Goal: Information Seeking & Learning: Learn about a topic

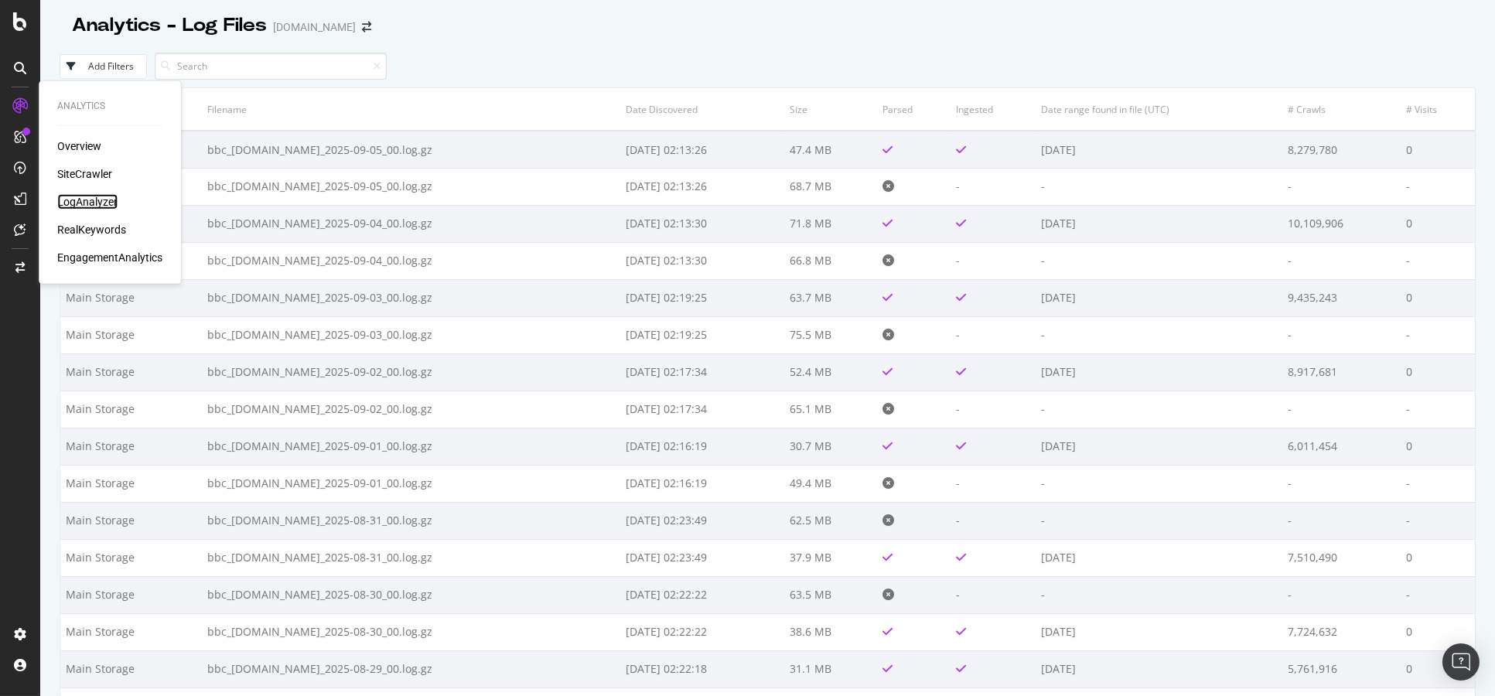
click at [93, 194] on div "LogAnalyzer" at bounding box center [87, 201] width 60 height 15
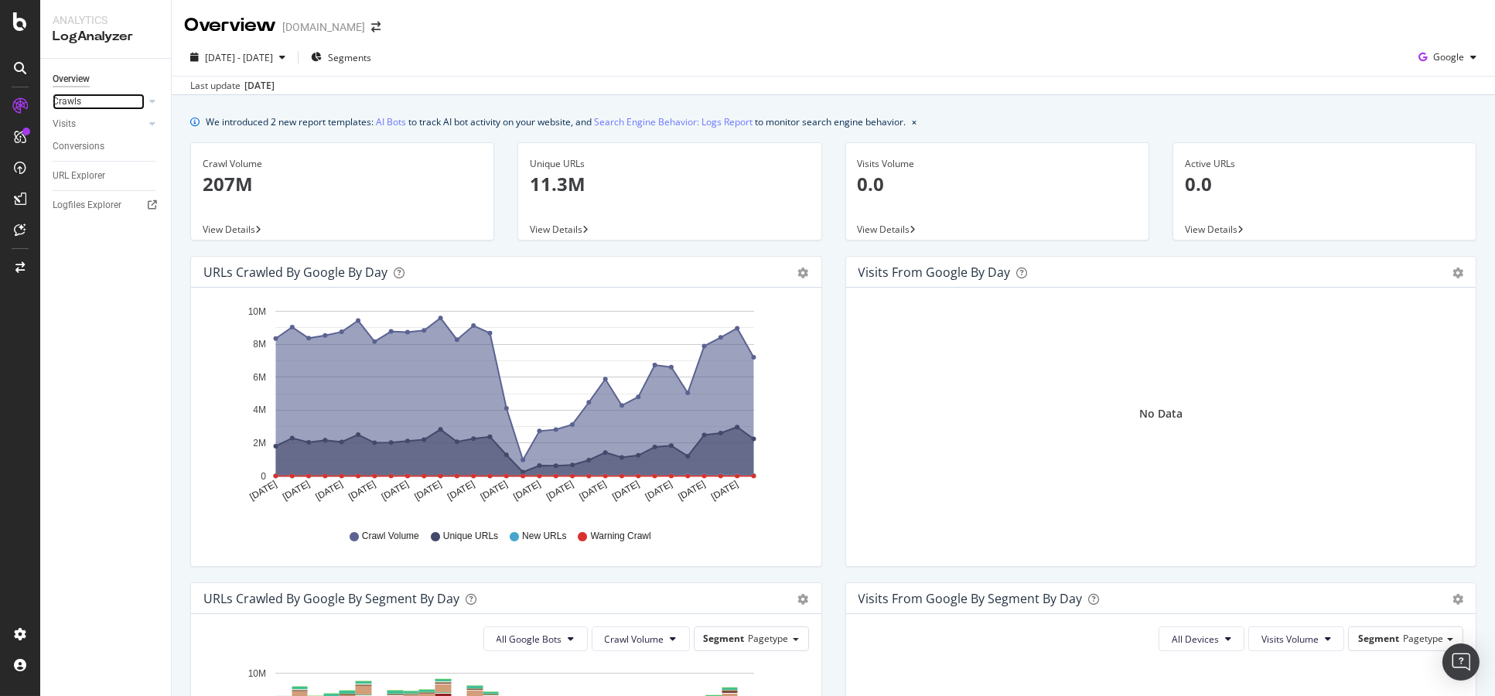
click at [84, 105] on link "Crawls" at bounding box center [99, 102] width 92 height 16
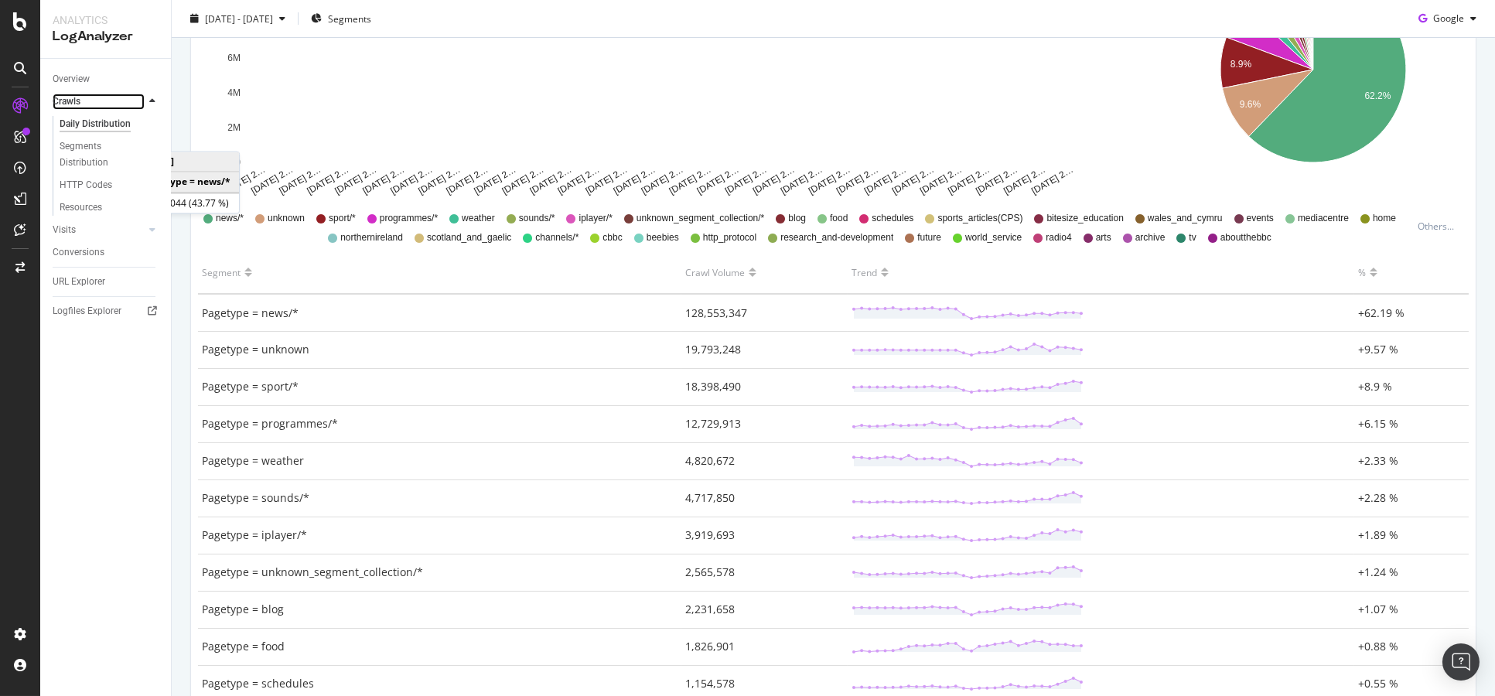
scroll to position [343, 0]
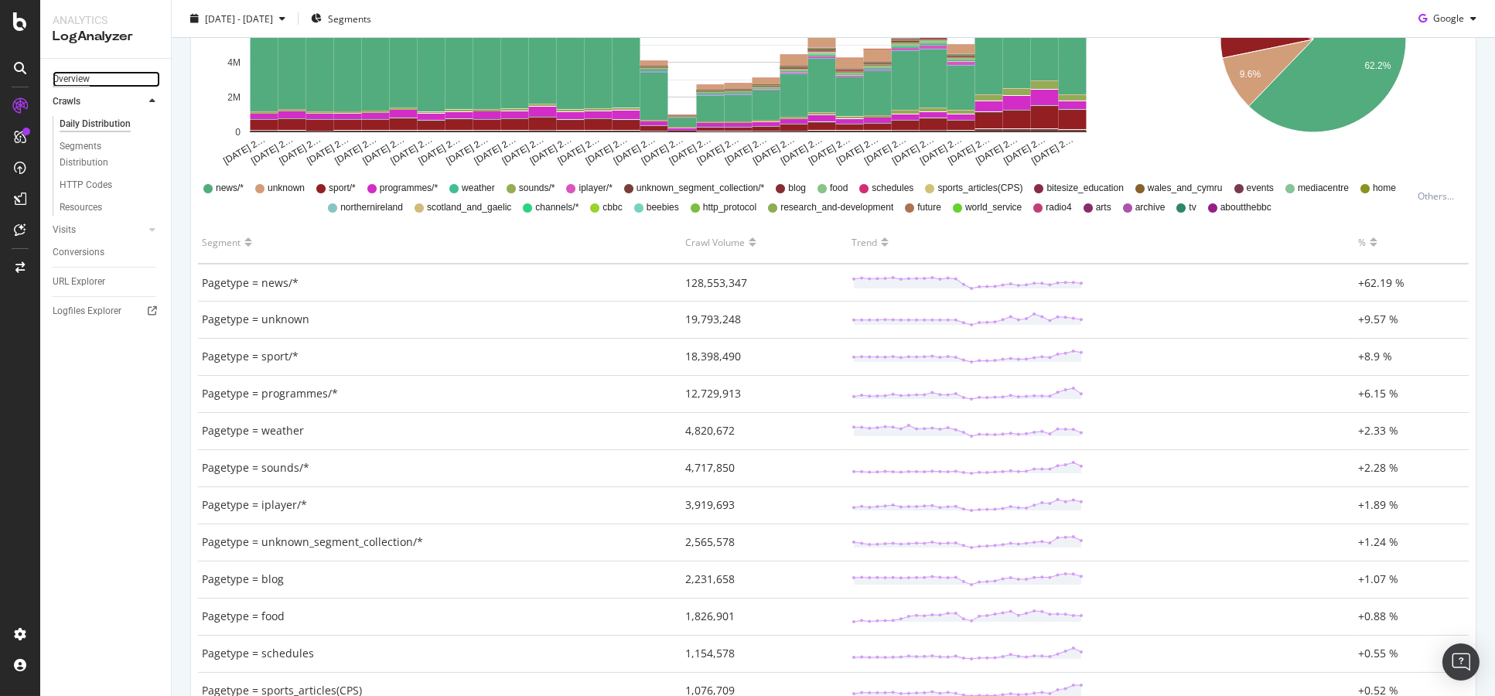
click at [80, 73] on div "Overview" at bounding box center [71, 79] width 37 height 16
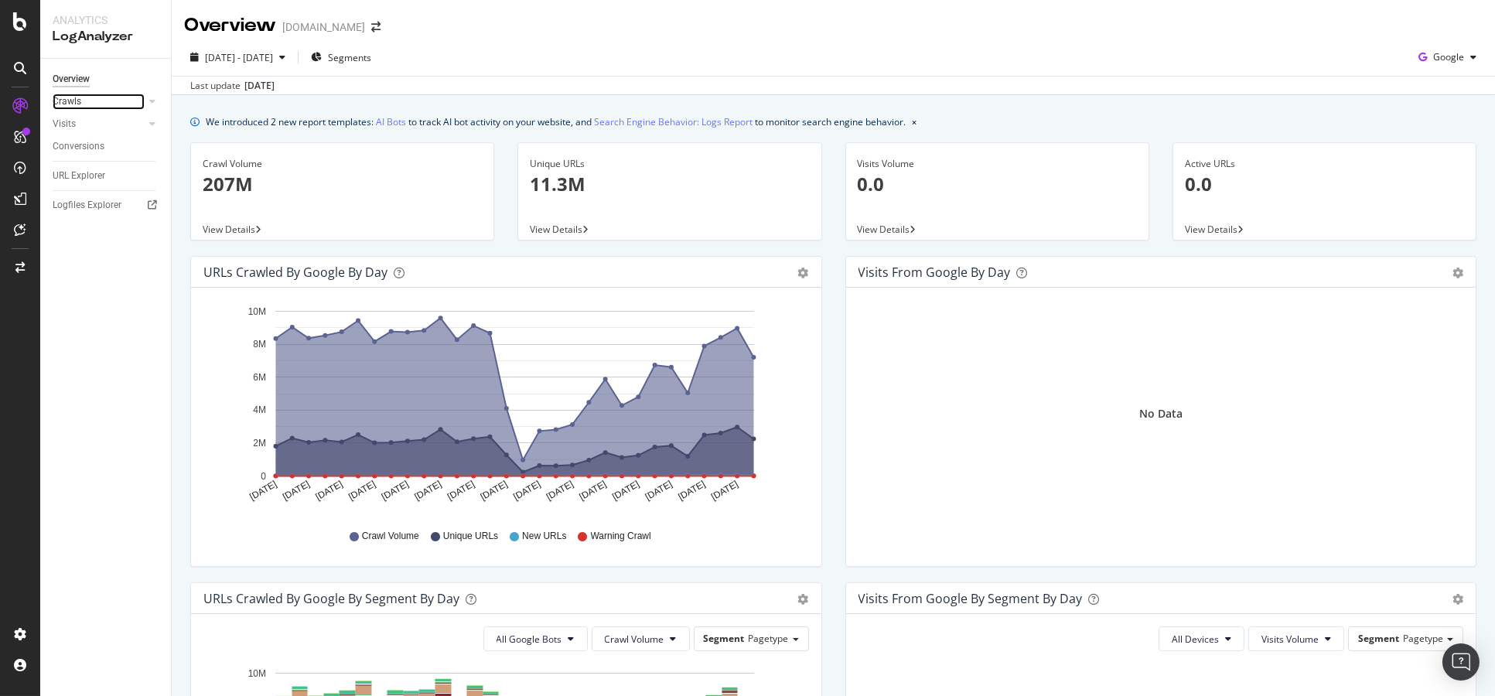
click at [82, 100] on link "Crawls" at bounding box center [99, 102] width 92 height 16
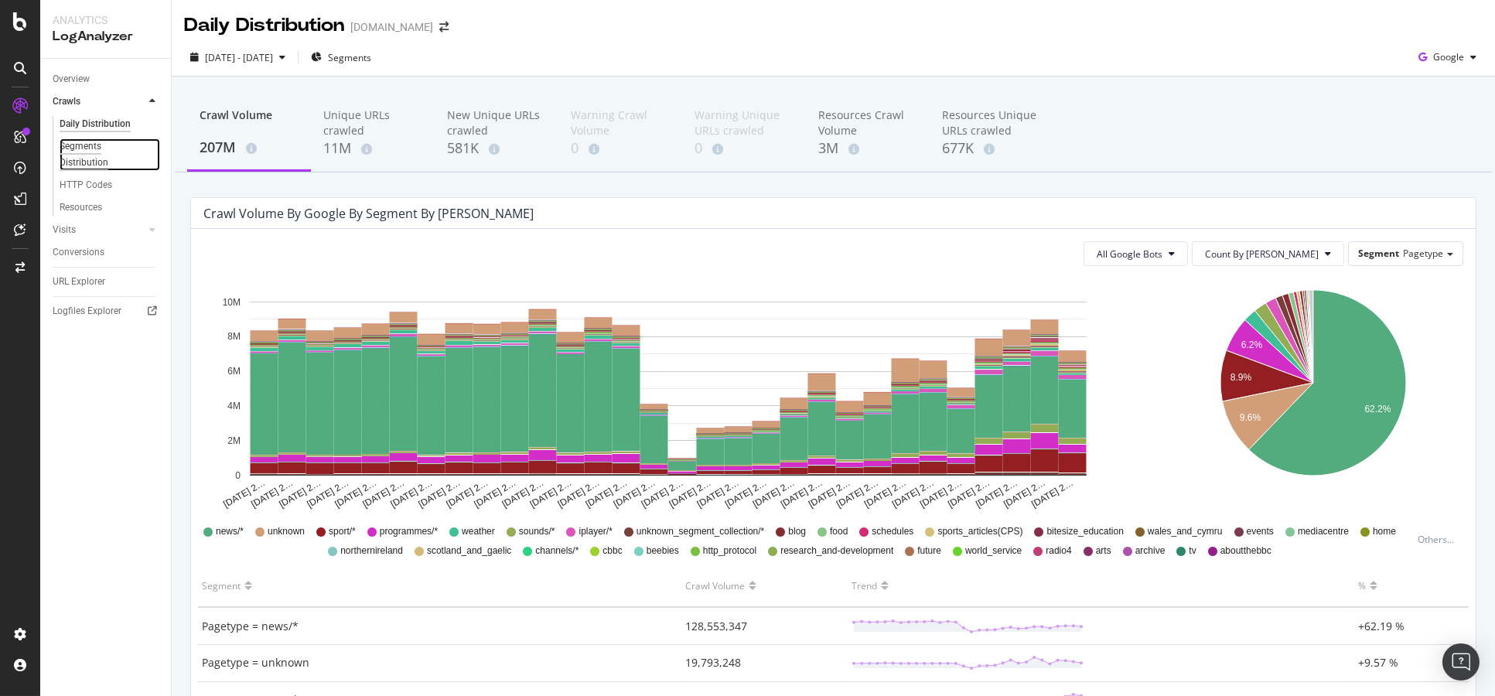
click at [101, 149] on div "Segments Distribution" at bounding box center [103, 154] width 86 height 32
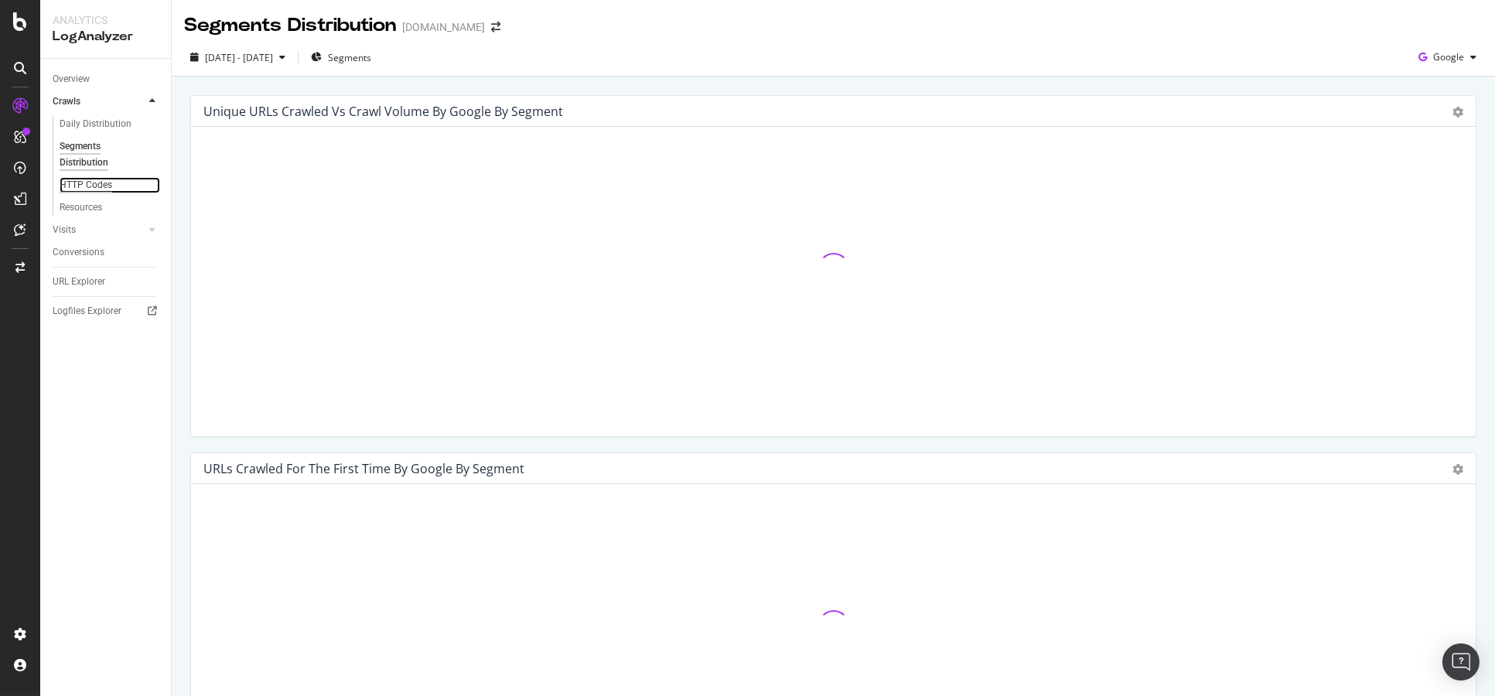
click at [80, 191] on div "HTTP Codes" at bounding box center [86, 185] width 53 height 16
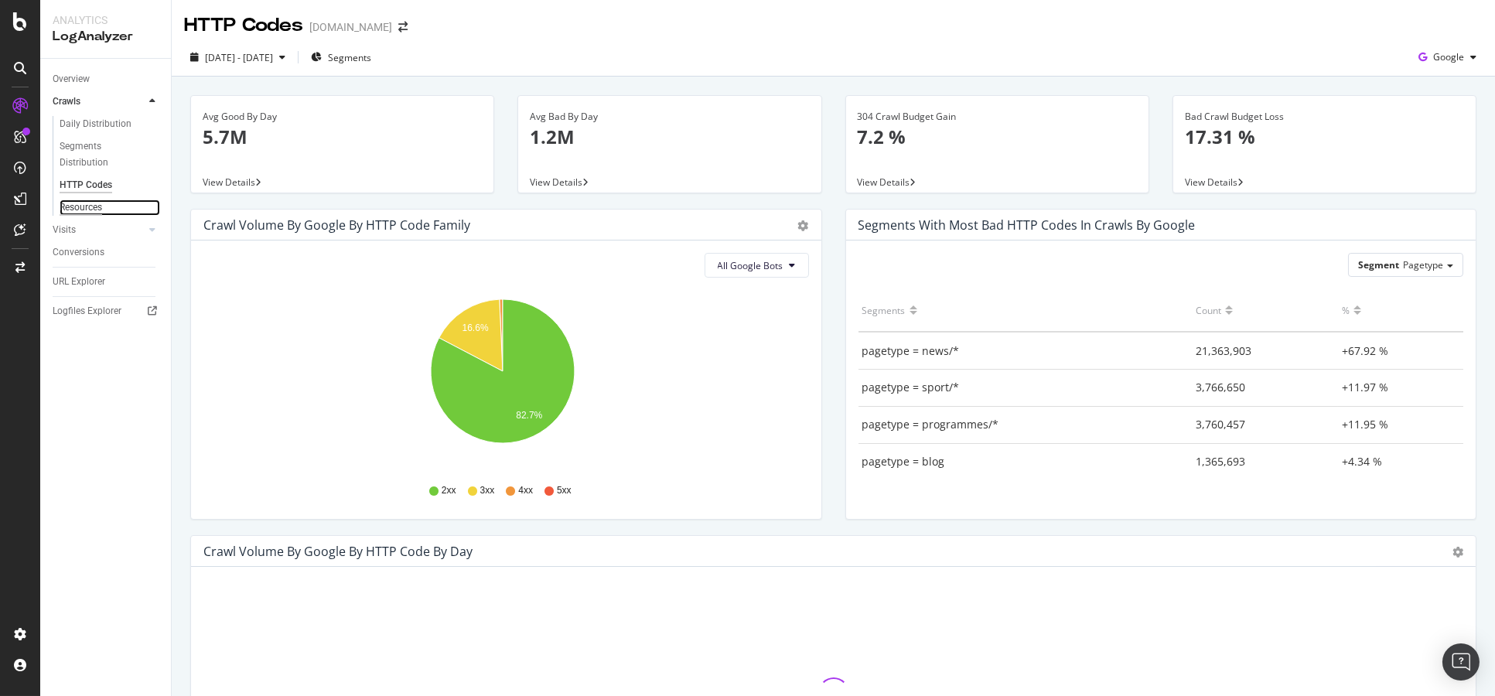
click at [81, 214] on div "Resources" at bounding box center [81, 208] width 43 height 16
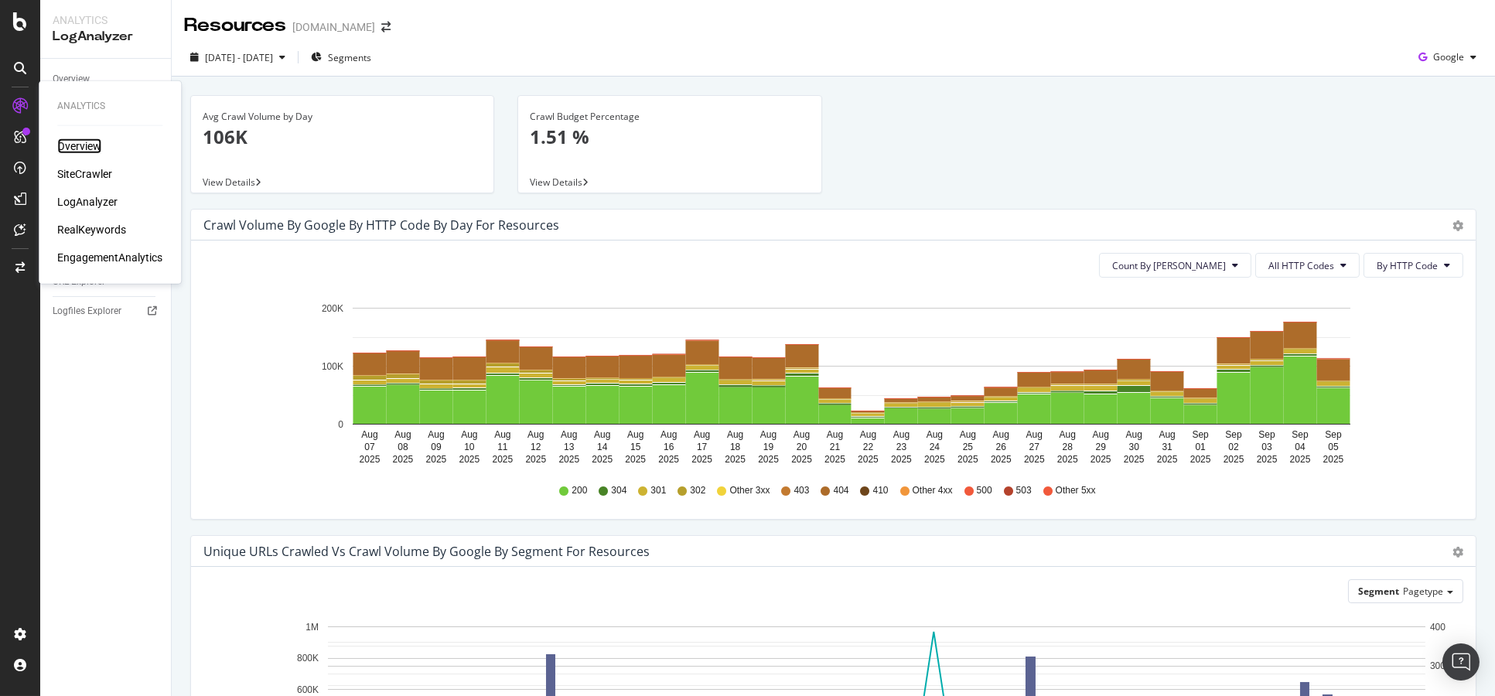
click at [78, 146] on div "Overview" at bounding box center [79, 145] width 44 height 15
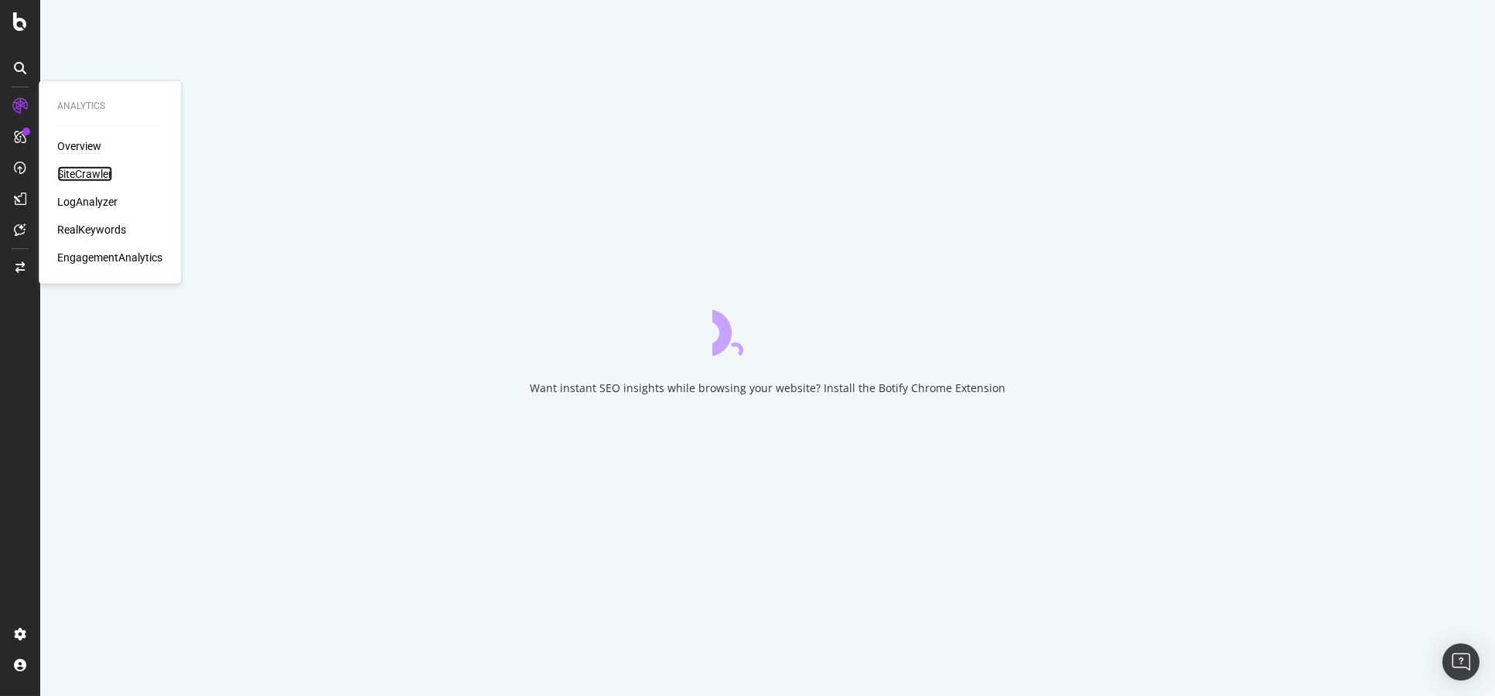
click at [92, 171] on div "SiteCrawler" at bounding box center [84, 173] width 55 height 15
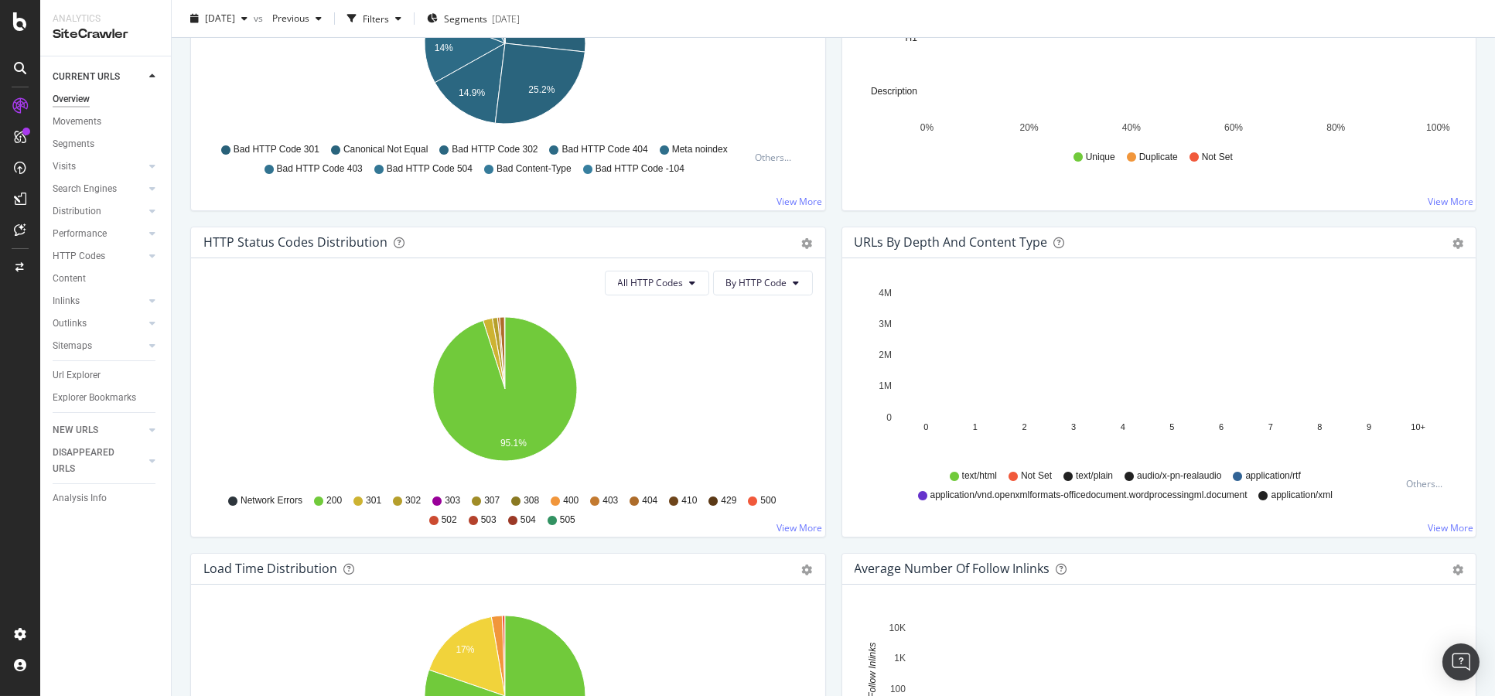
scroll to position [600, 0]
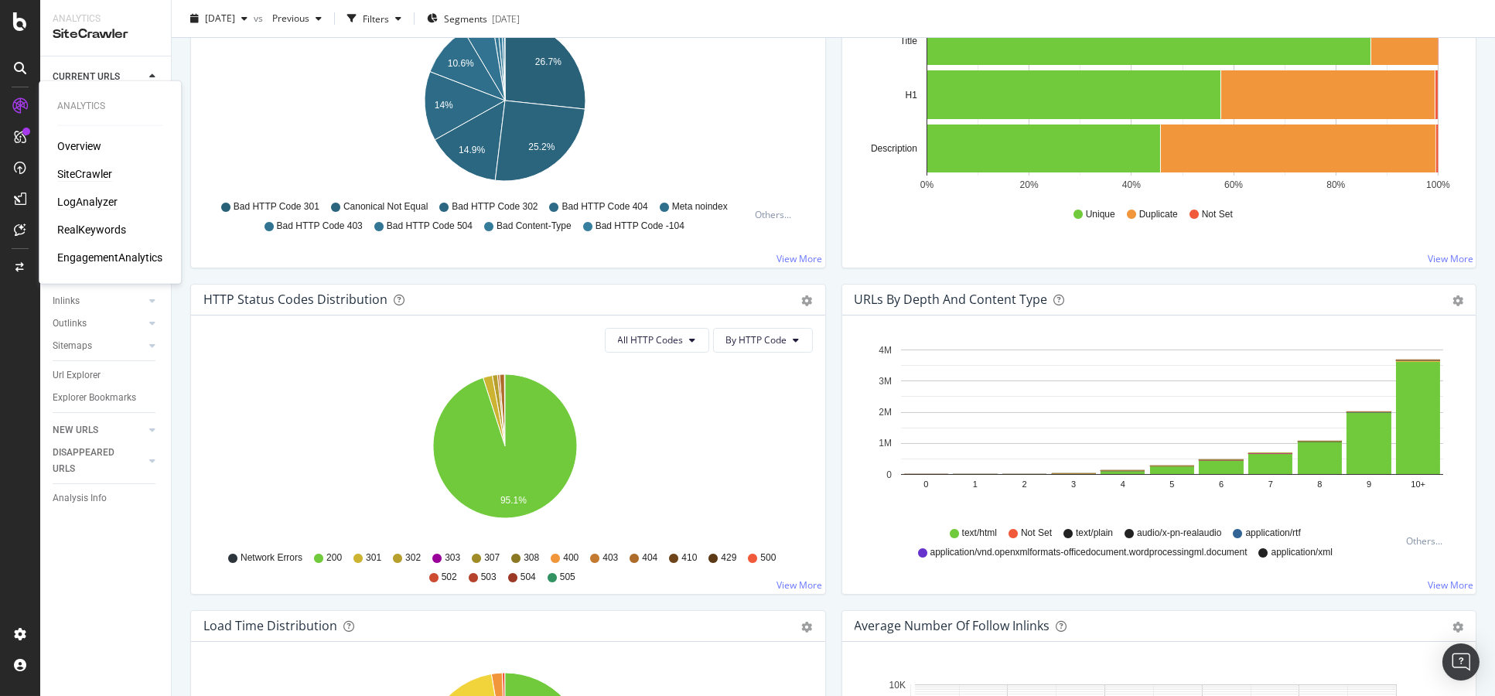
click at [104, 207] on div "LogAnalyzer" at bounding box center [87, 201] width 60 height 15
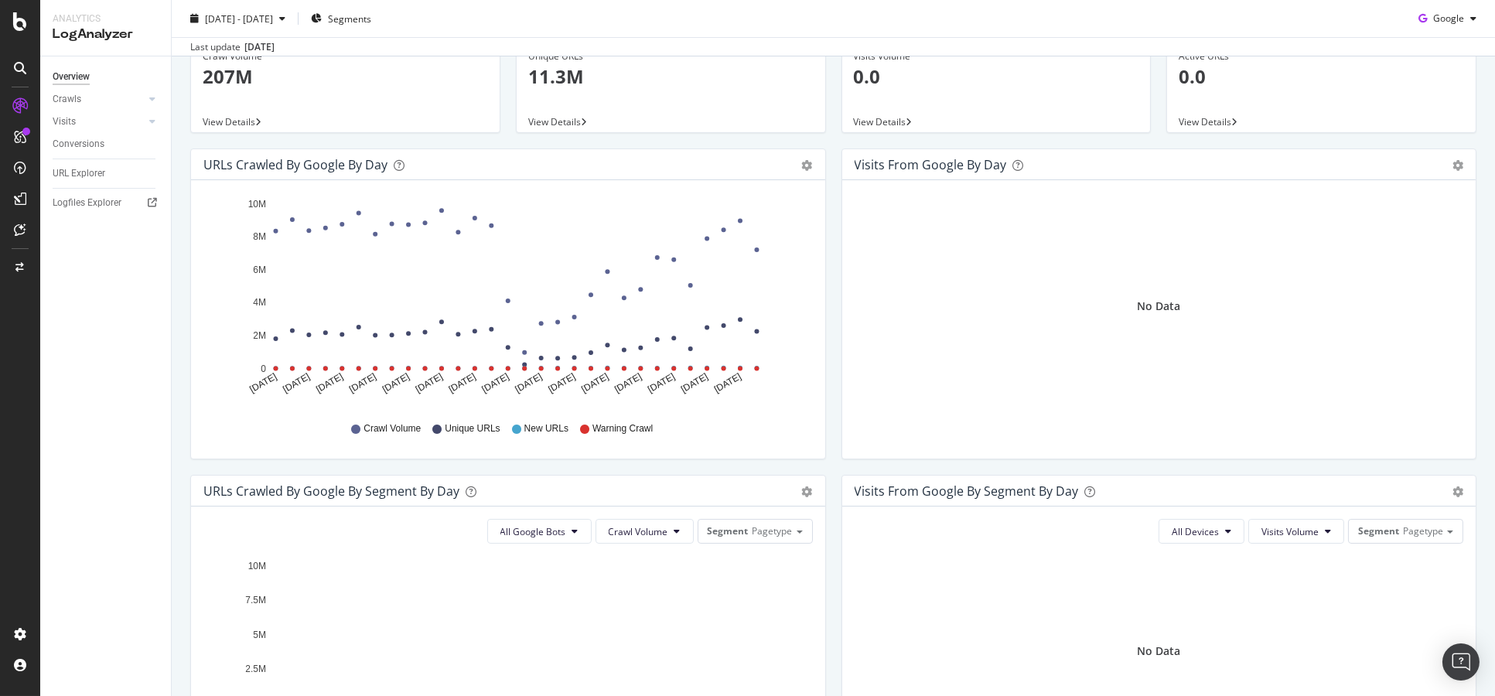
scroll to position [77, 0]
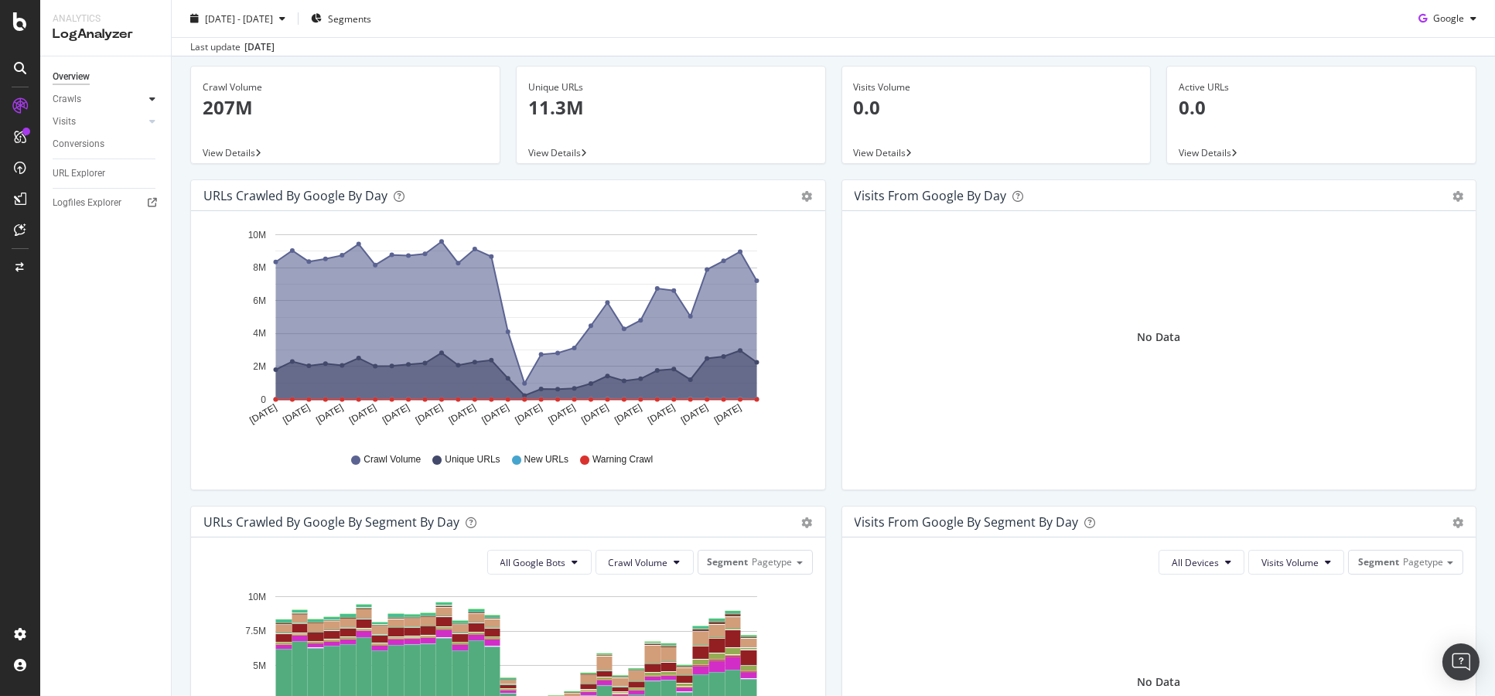
click at [149, 98] on icon at bounding box center [152, 98] width 6 height 9
click at [66, 91] on div "Crawls" at bounding box center [67, 99] width 29 height 16
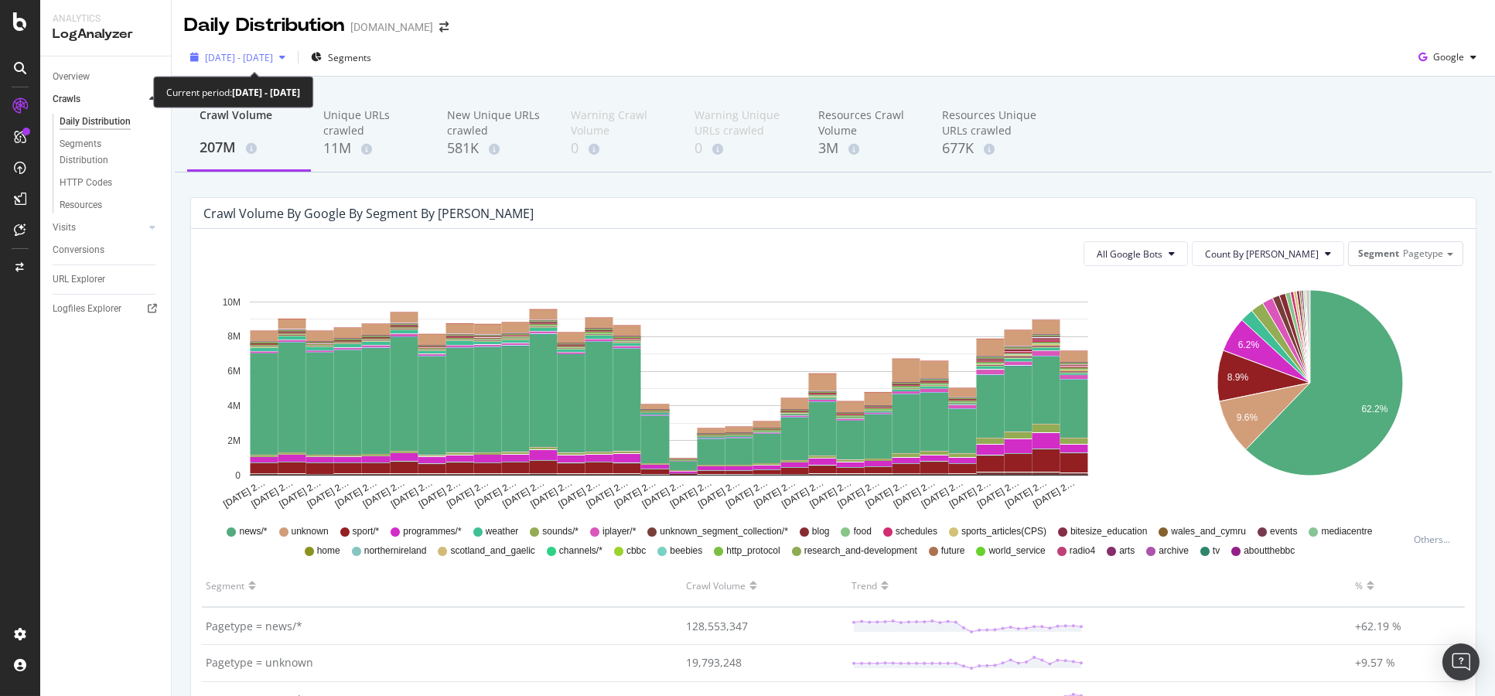
click at [273, 54] on span "[DATE] - [DATE]" at bounding box center [239, 57] width 68 height 13
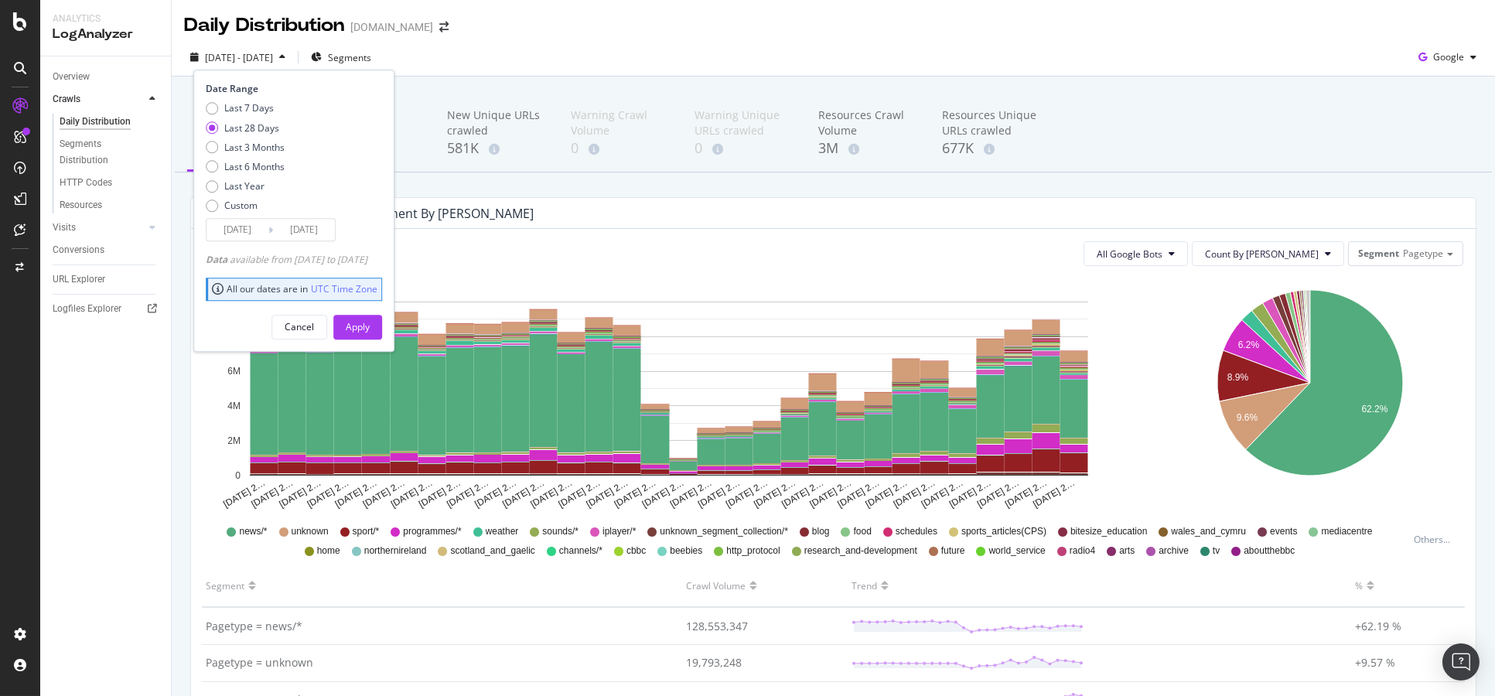
click at [235, 235] on input "[DATE]" at bounding box center [237, 231] width 62 height 22
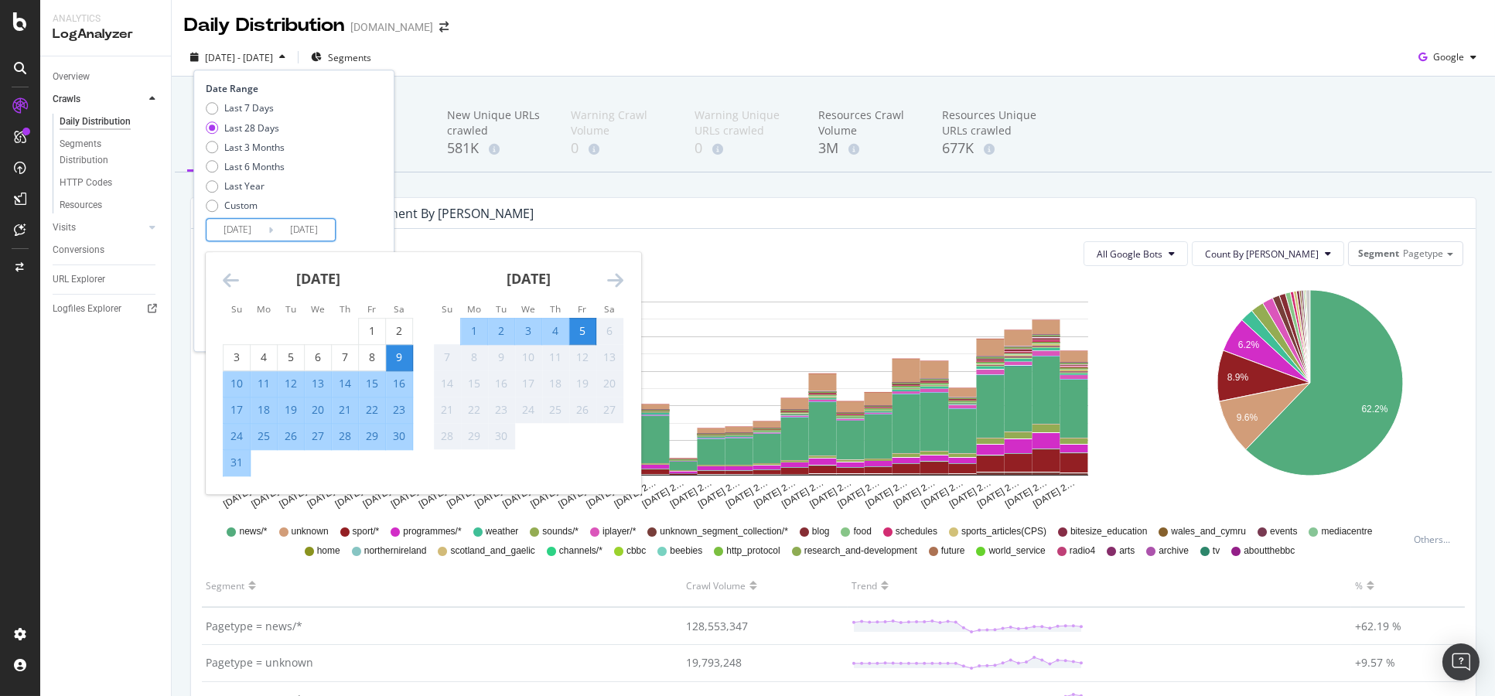
click at [229, 285] on icon "Move backward to switch to the previous month." at bounding box center [231, 280] width 16 height 19
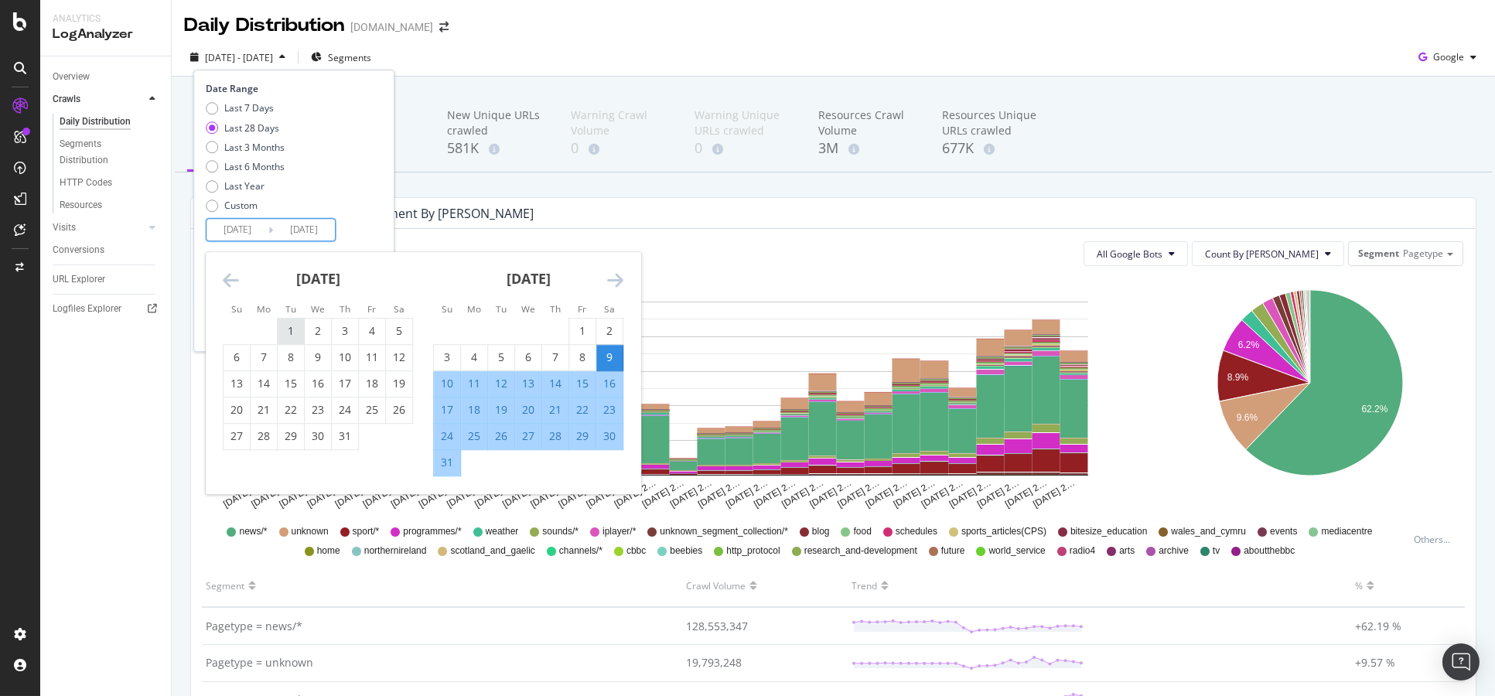
click at [296, 336] on div "1" at bounding box center [291, 331] width 26 height 15
type input "[DATE]"
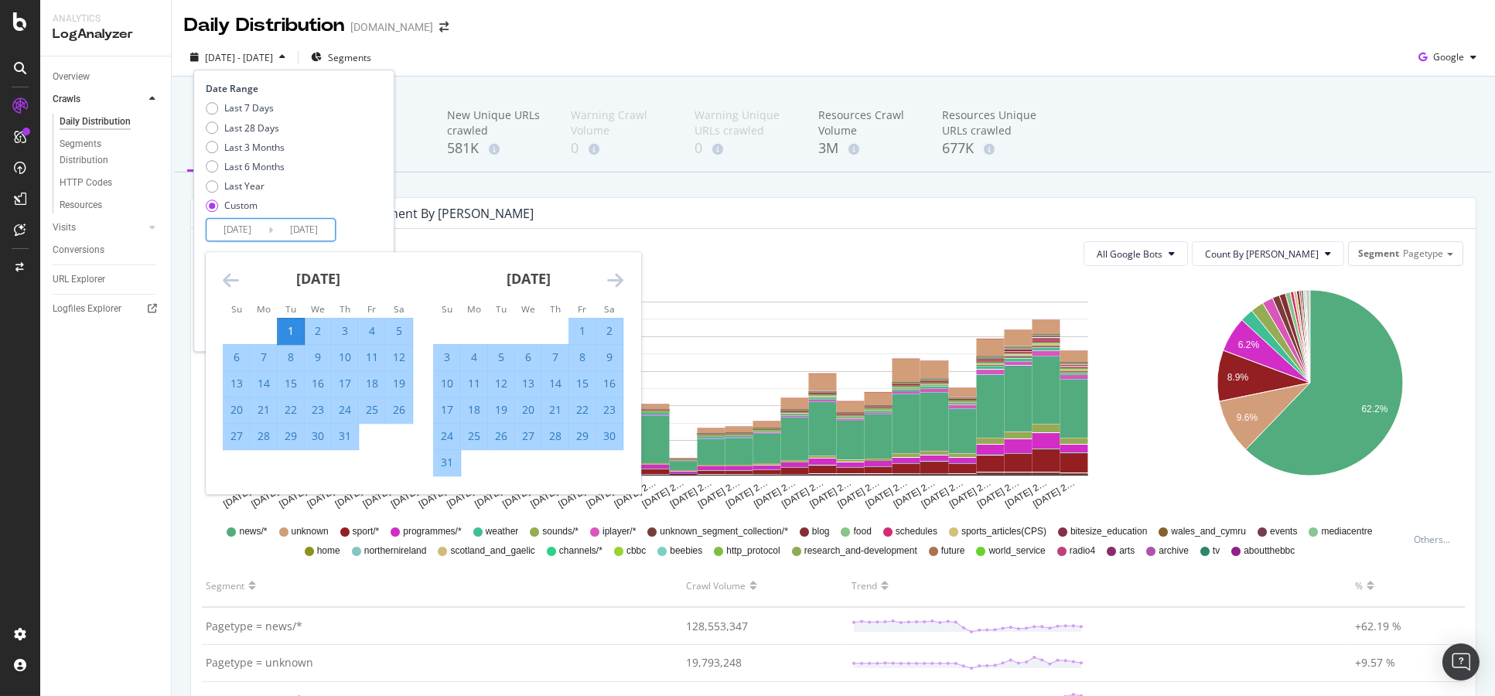
click at [350, 438] on div "31" at bounding box center [345, 436] width 26 height 15
type input "[DATE]"
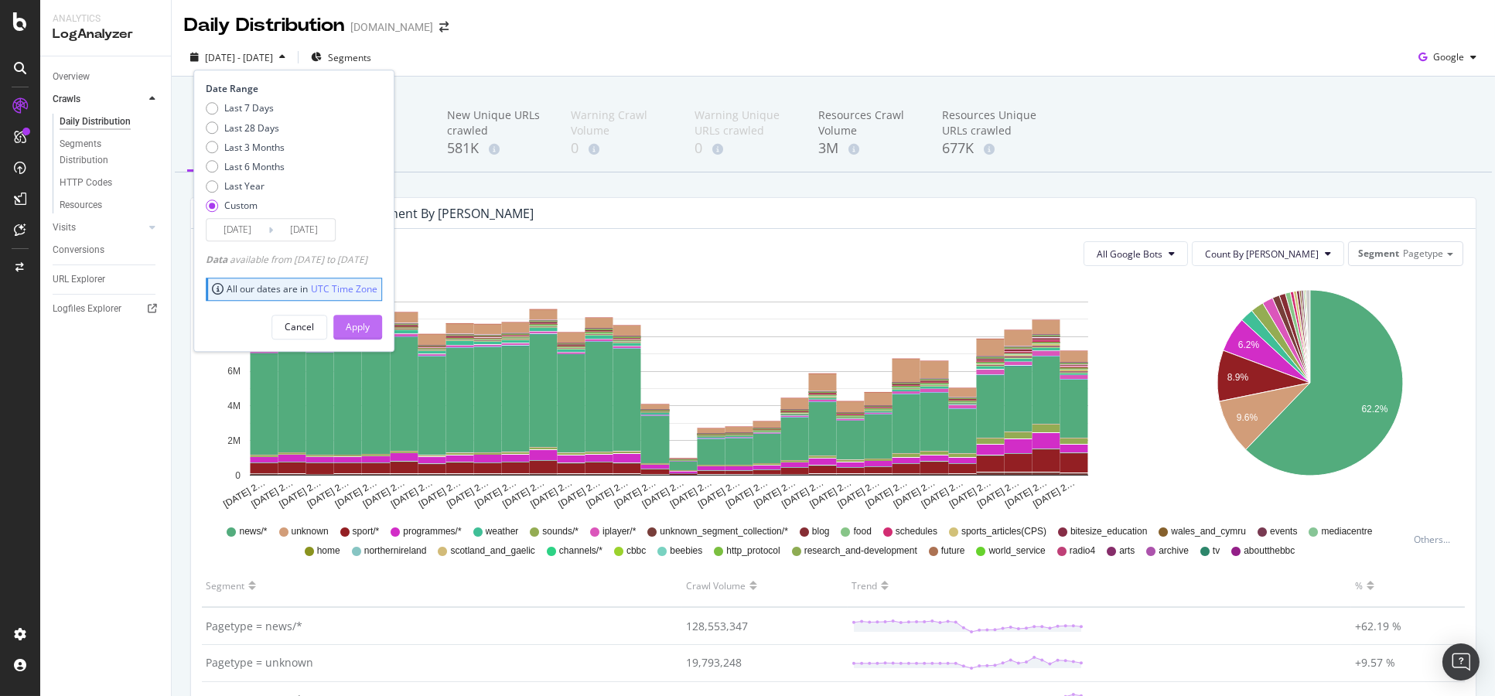
click at [370, 320] on div "Apply" at bounding box center [358, 326] width 24 height 13
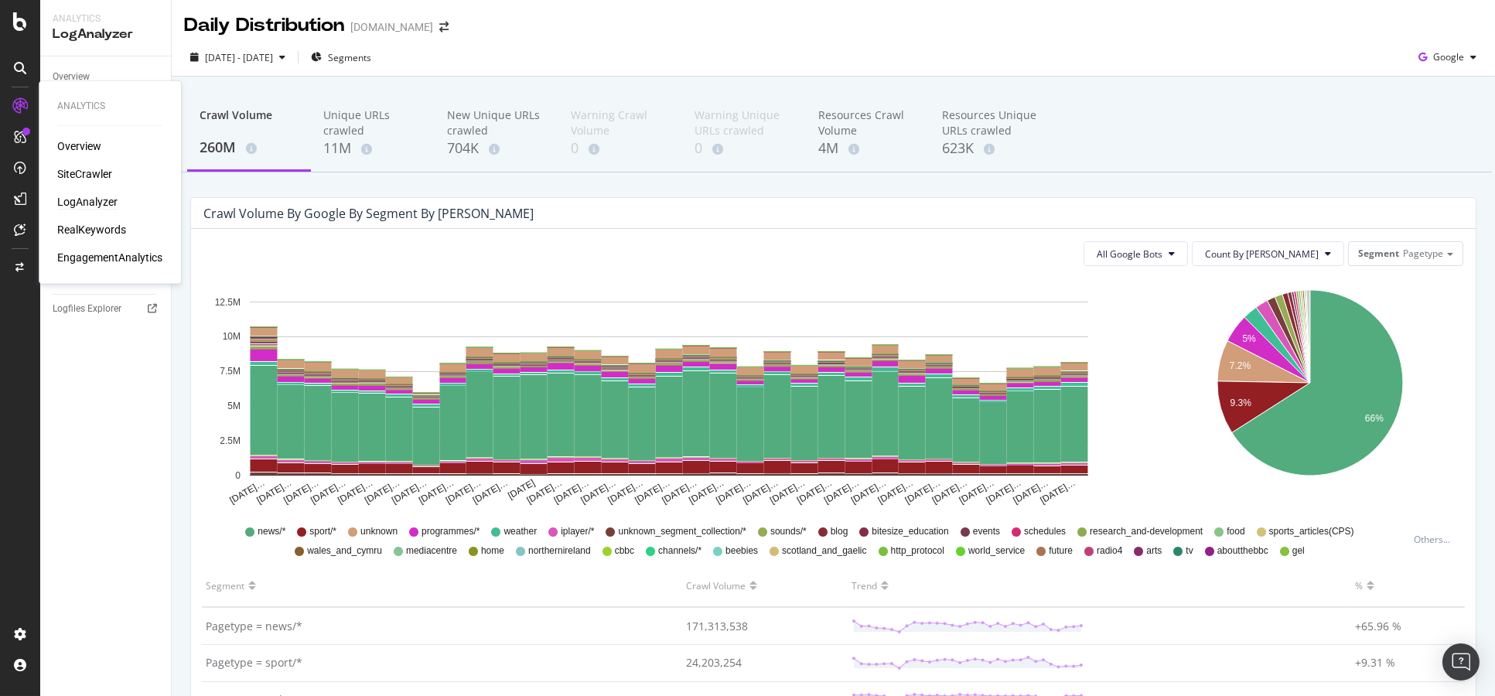
click at [63, 133] on div "Analytics Overview SiteCrawler LogAnalyzer RealKeywords EngagementAnalytics" at bounding box center [110, 182] width 130 height 196
click at [67, 139] on div "Overview" at bounding box center [79, 145] width 44 height 15
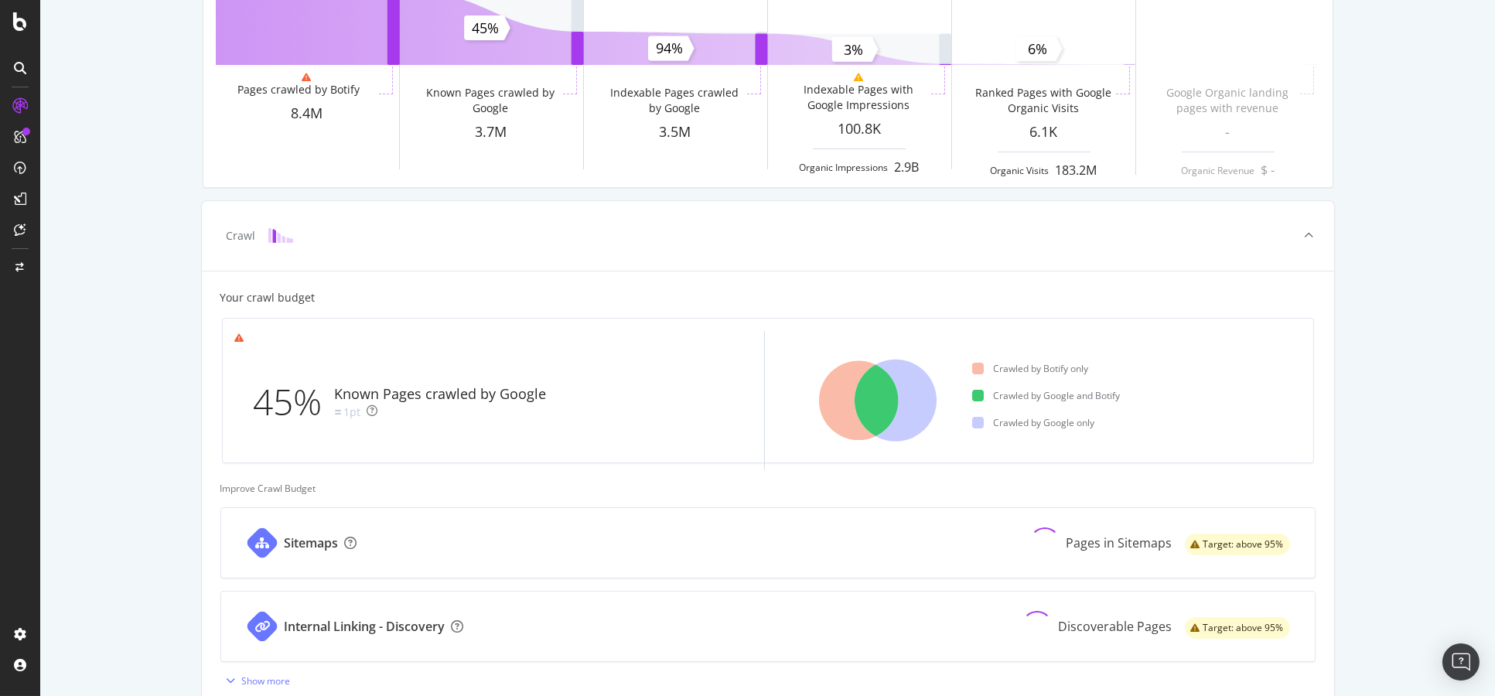
scroll to position [258, 0]
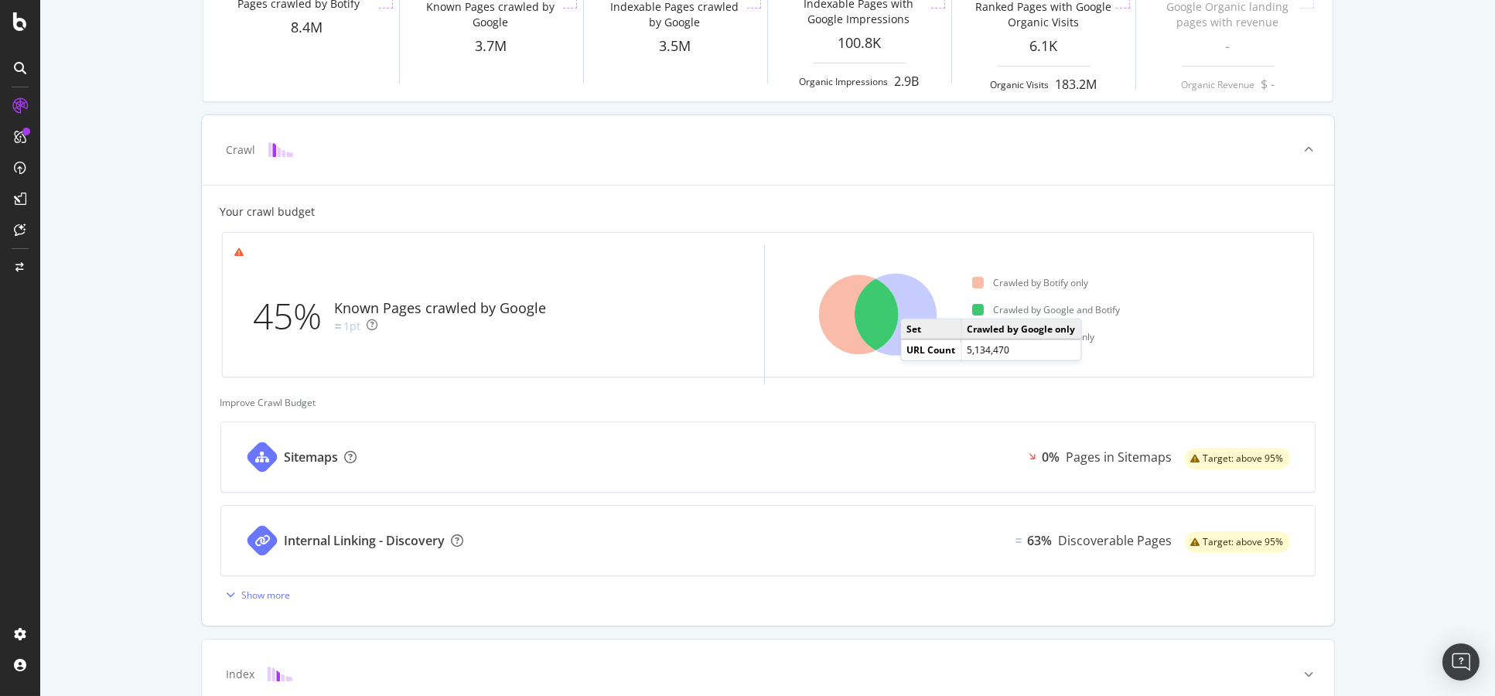
click at [909, 303] on icon at bounding box center [896, 315] width 82 height 82
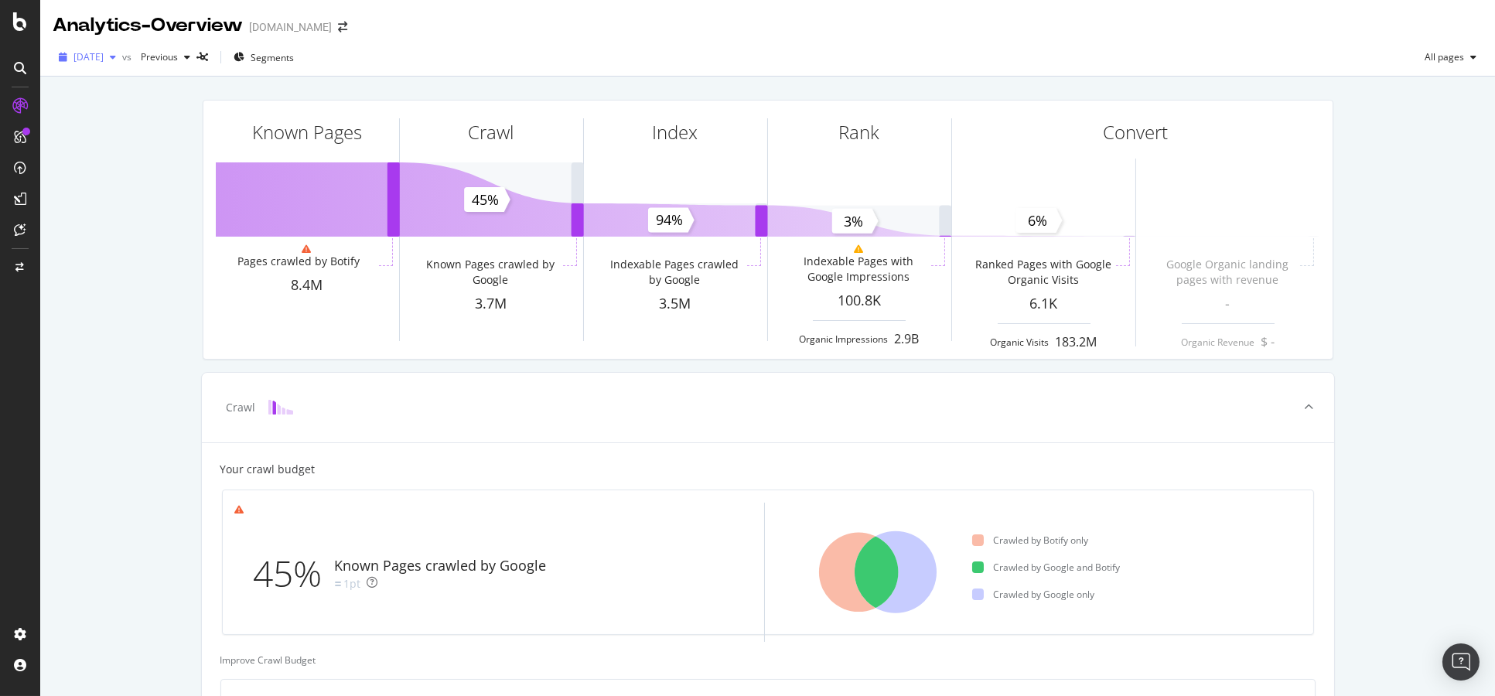
click at [102, 56] on span "[DATE]" at bounding box center [88, 56] width 30 height 13
click at [142, 150] on div "[DATE] 8.3M URLs" at bounding box center [154, 142] width 184 height 22
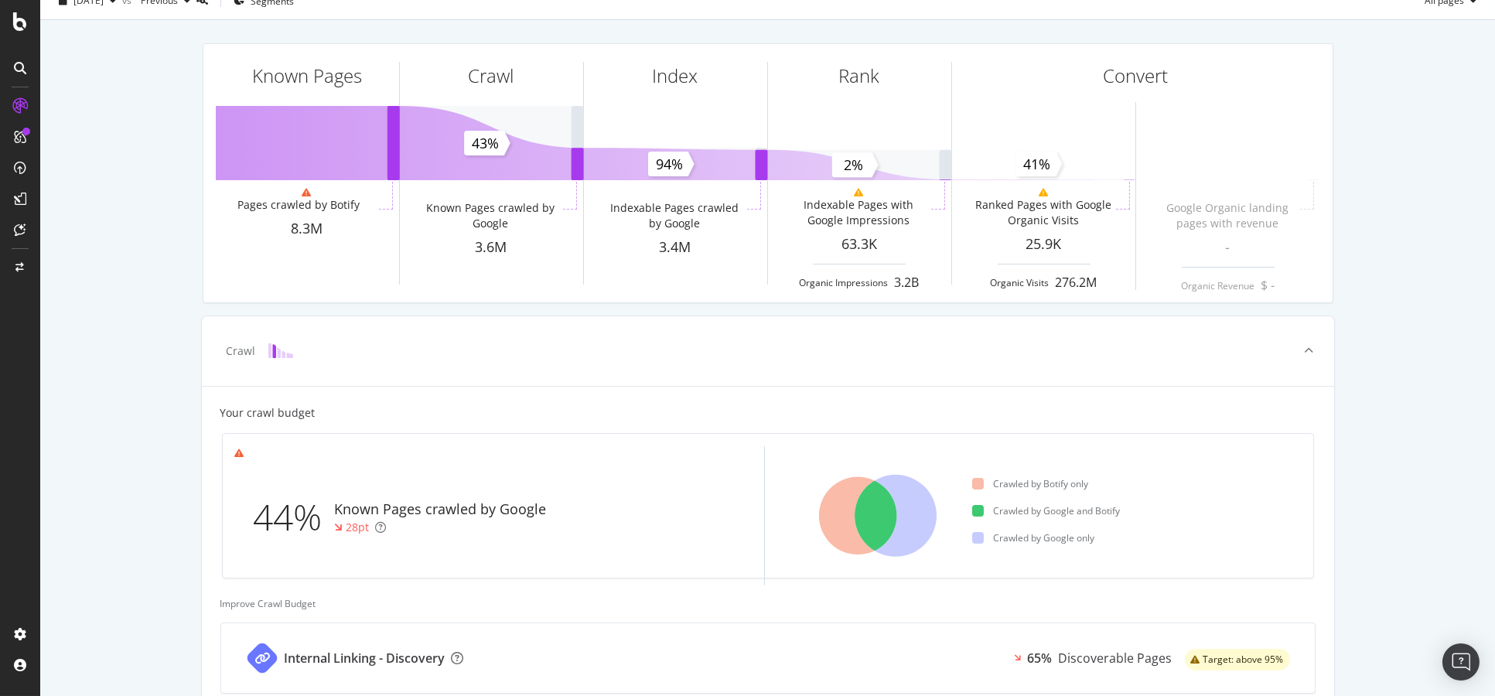
scroll to position [85, 0]
